Goal: Find specific page/section: Find specific page/section

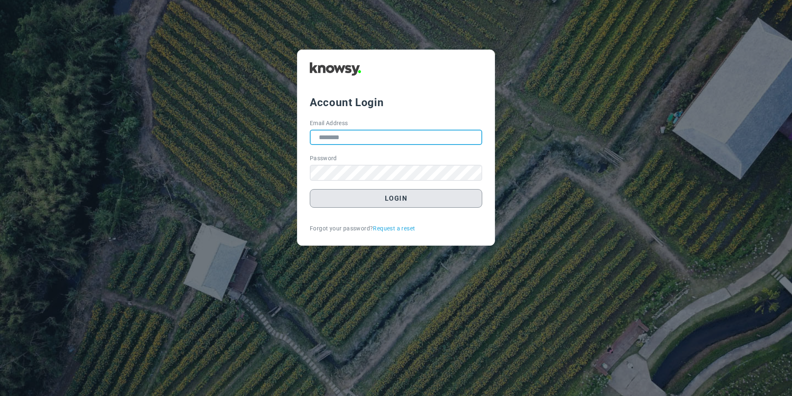
type input "**********"
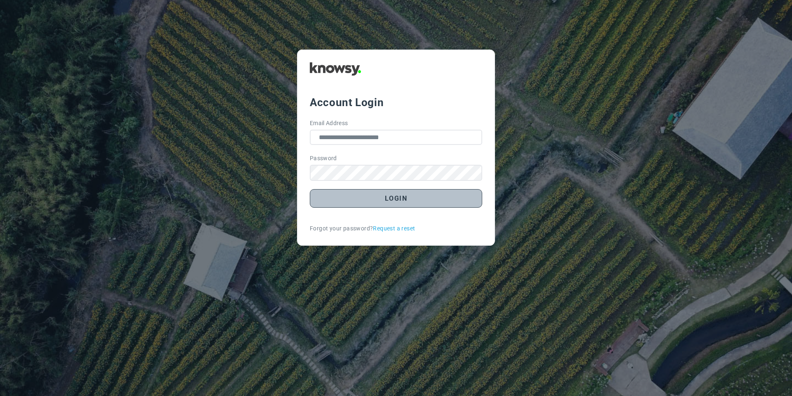
click at [372, 196] on button "Login" at bounding box center [396, 198] width 172 height 19
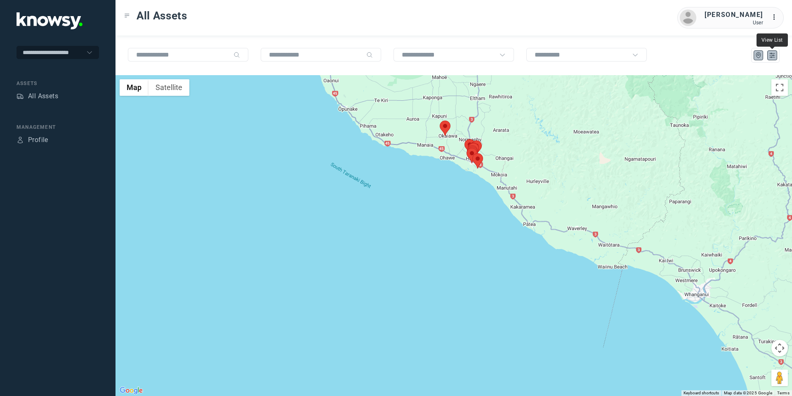
click at [769, 53] on icon "List" at bounding box center [771, 55] width 7 height 7
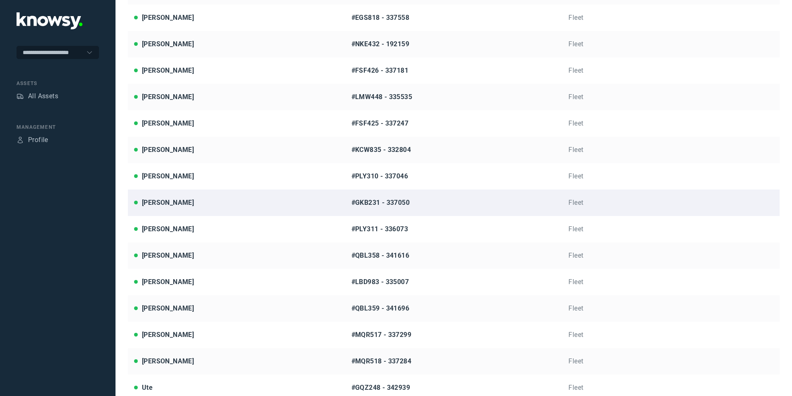
scroll to position [183, 0]
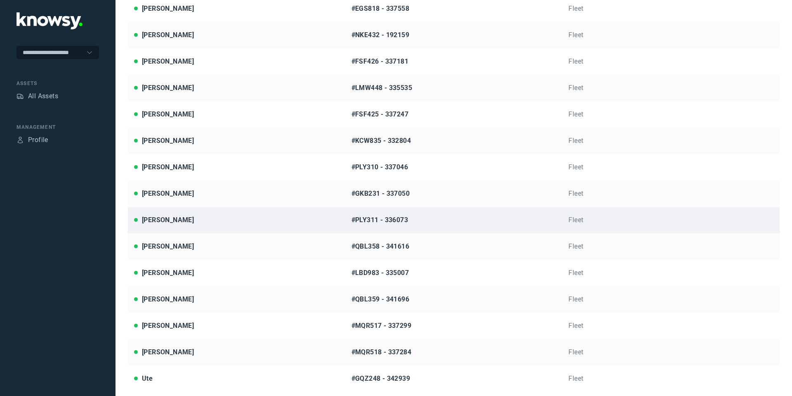
click at [199, 226] on link "[PERSON_NAME] #PLY311 - 336073 Fleet" at bounding box center [454, 220] width 652 height 26
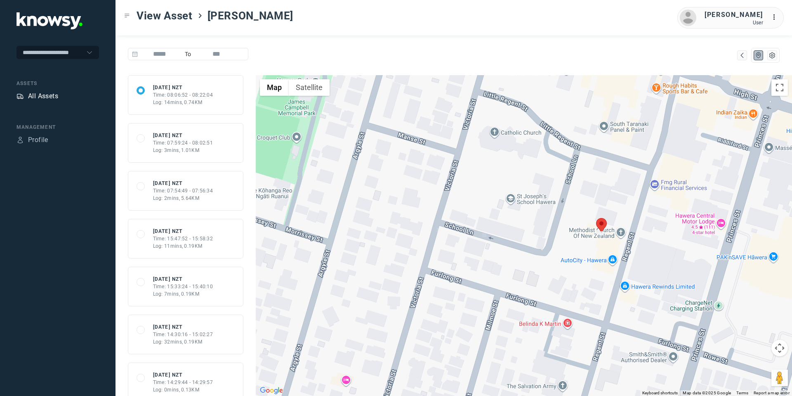
click at [54, 94] on div "All Assets" at bounding box center [43, 96] width 30 height 10
